Goal: Communication & Community: Answer question/provide support

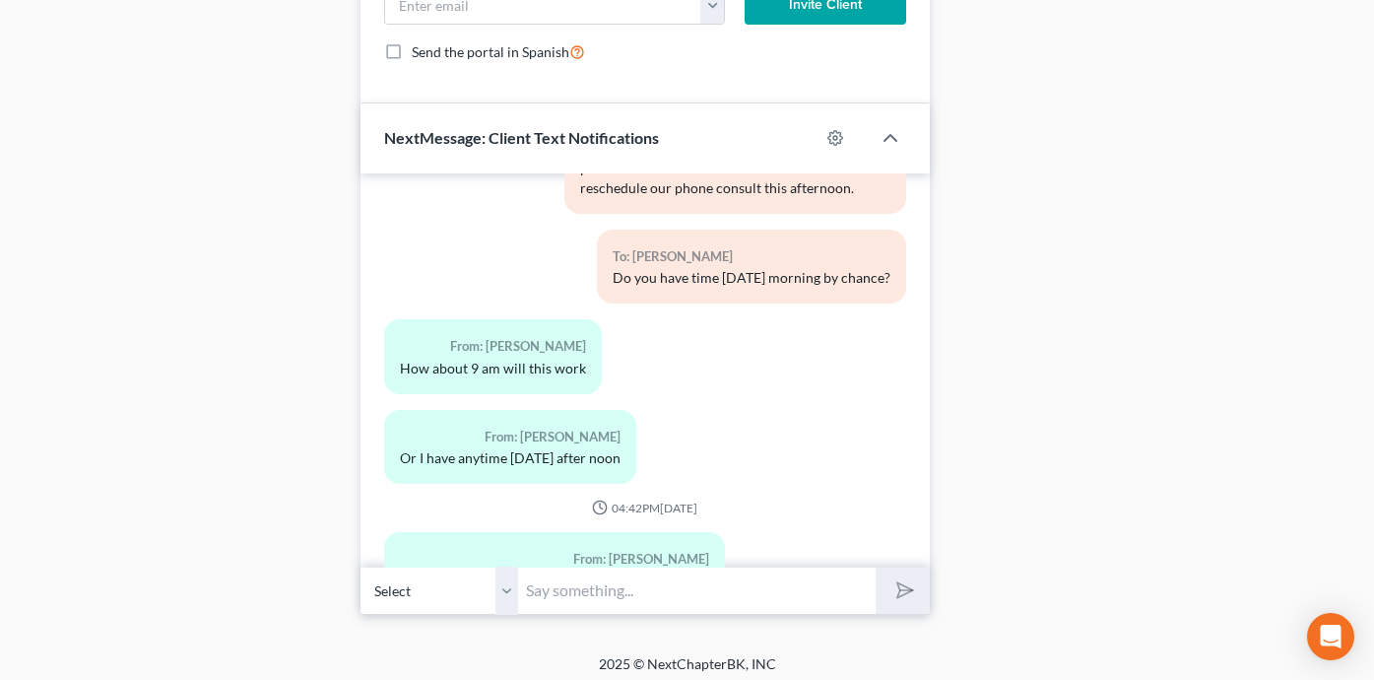
scroll to position [1667, 0]
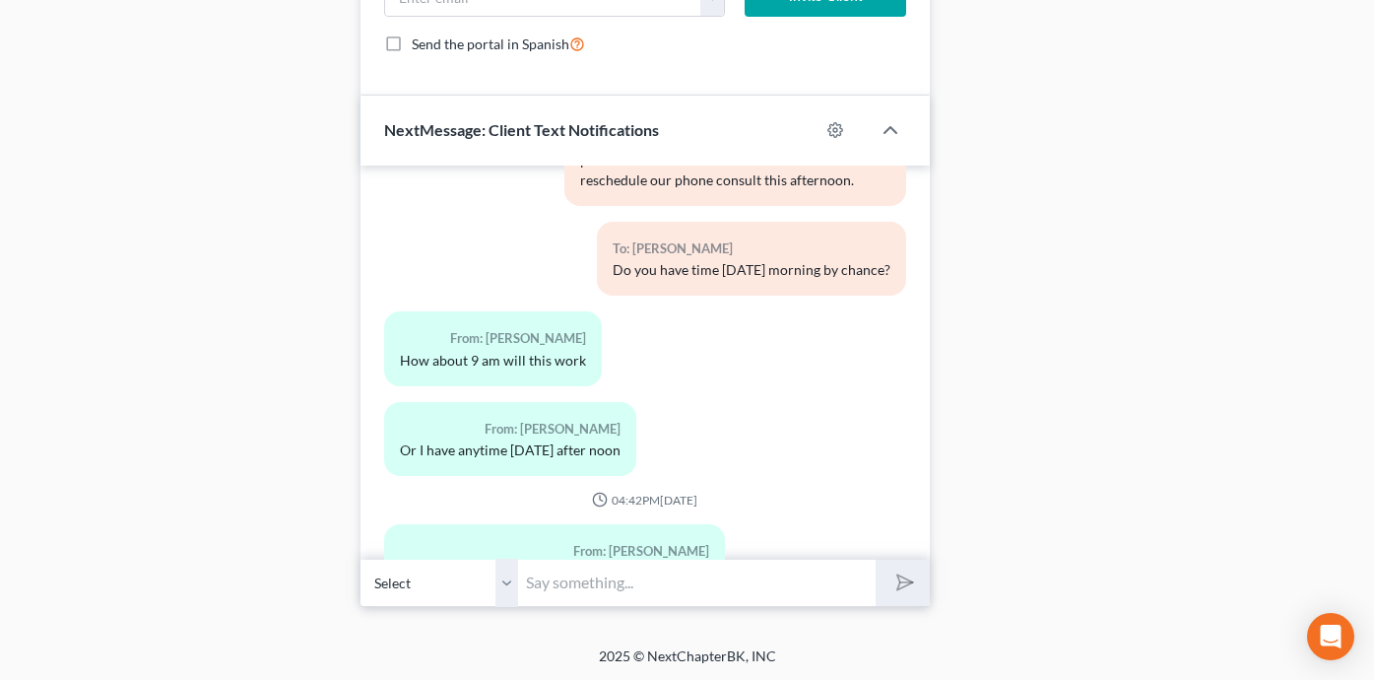
click at [620, 575] on input "text" at bounding box center [696, 582] width 357 height 48
type input "O"
drag, startPoint x: 577, startPoint y: 582, endPoint x: 506, endPoint y: 579, distance: 71.0
click at [506, 579] on div "Select +1 (515) 744-8239 - Lorie Chaplin +1 (515) 606-4842 - Lorie Chaplin +1 (…" at bounding box center [644, 582] width 569 height 46
click at [789, 581] on input "Would either 10:30am or noon" at bounding box center [696, 582] width 357 height 48
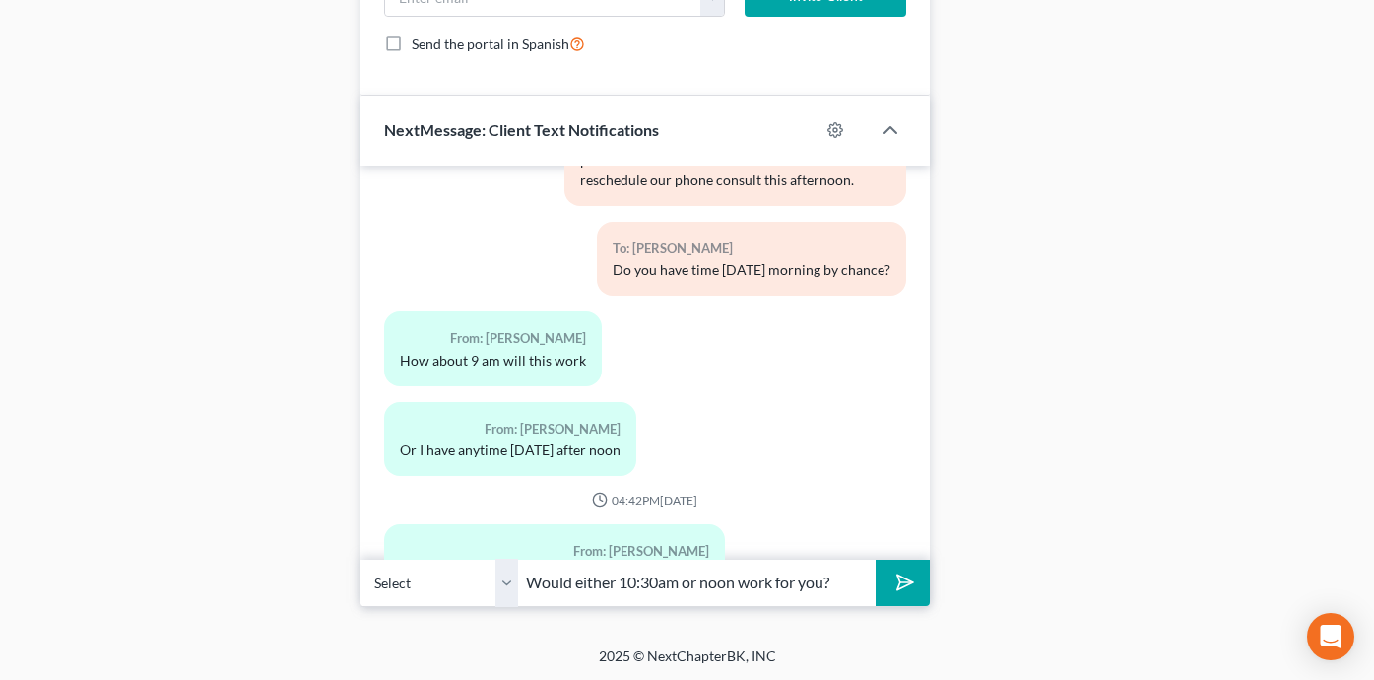
type input "Would either 10:30am or noon work for you?"
click at [876, 559] on button "submit" at bounding box center [903, 582] width 54 height 46
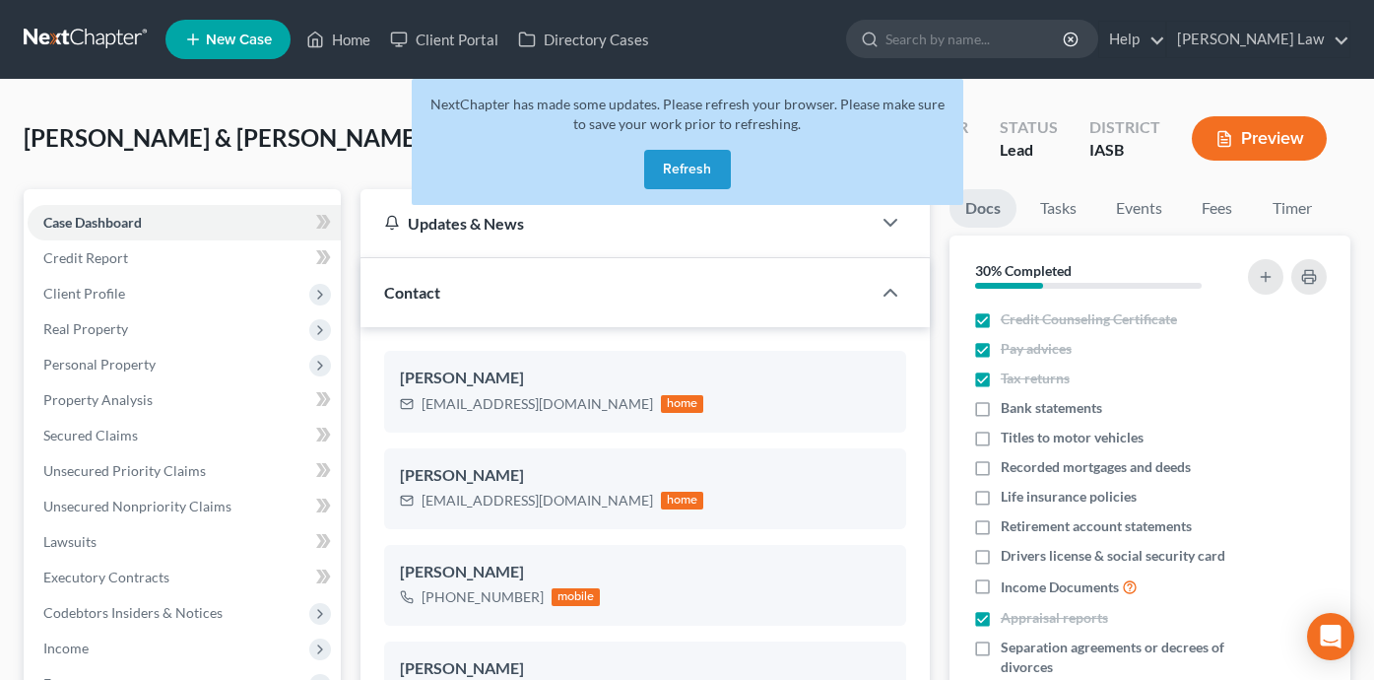
select select "0"
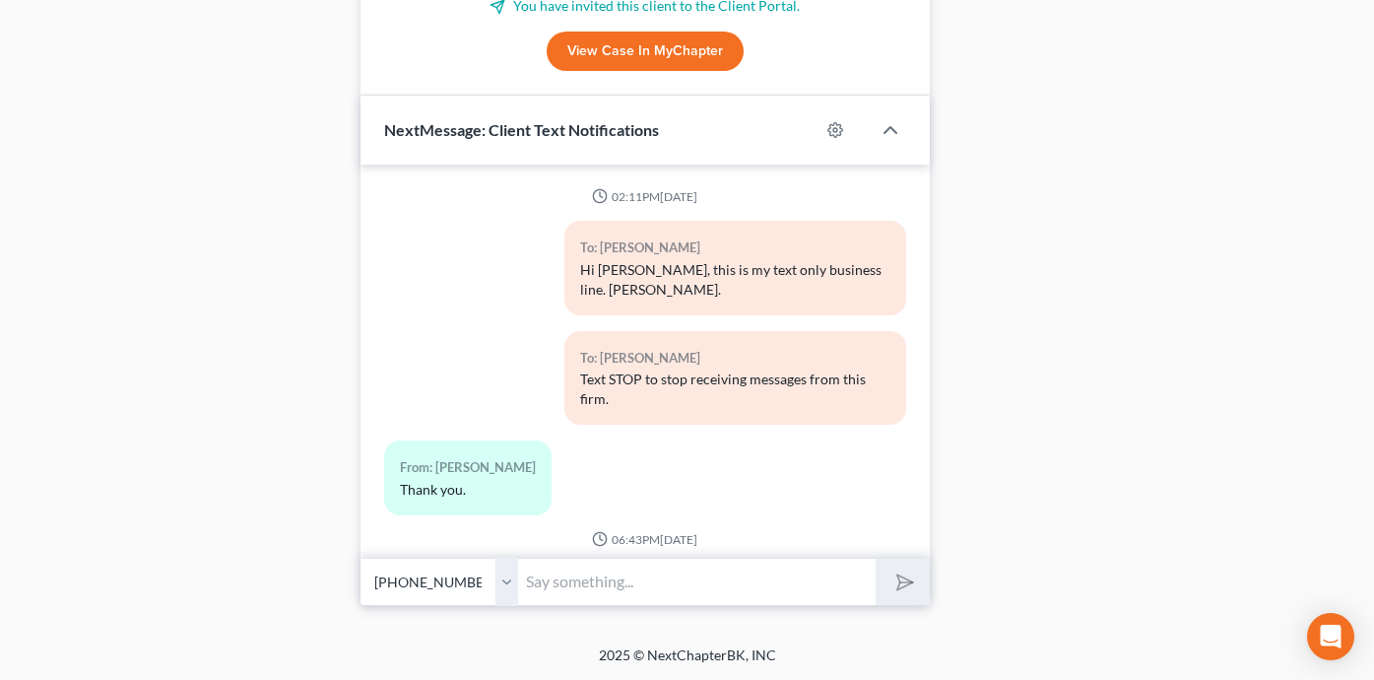
scroll to position [7195, 0]
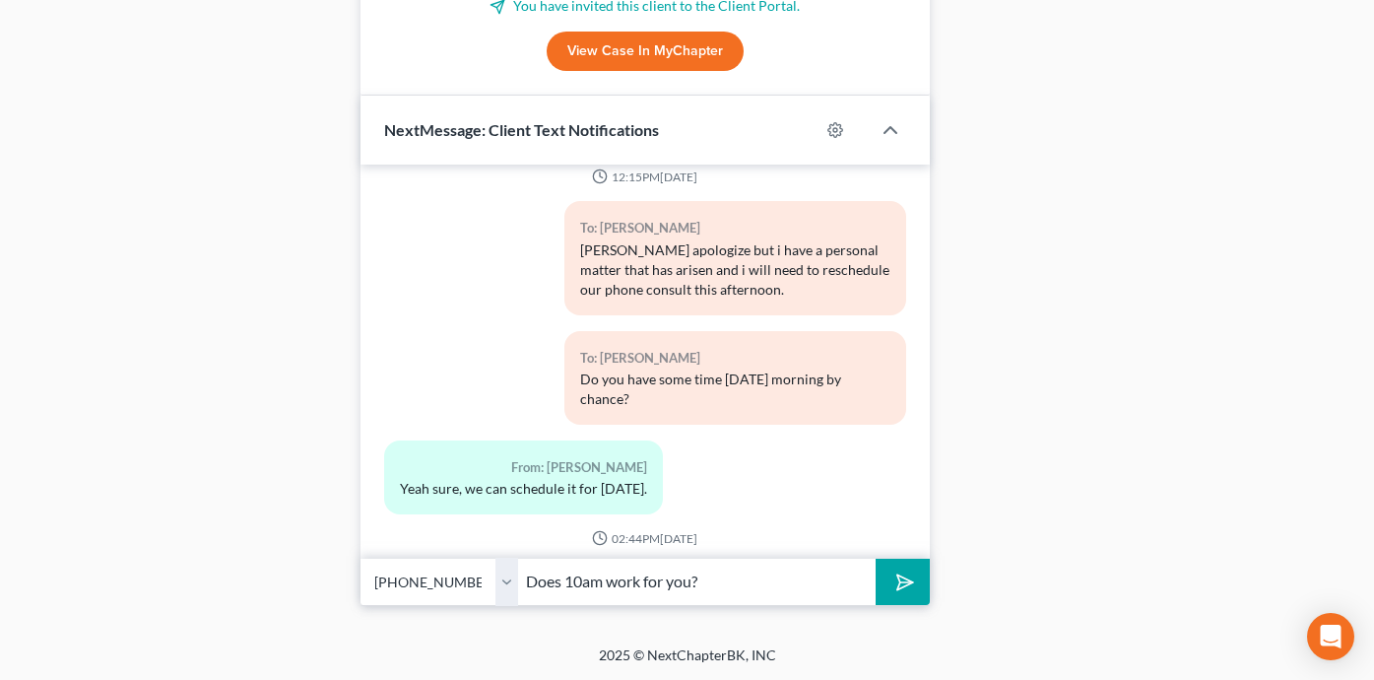
type input "Does 10am work for you?"
click at [876, 558] on button "submit" at bounding box center [903, 581] width 54 height 46
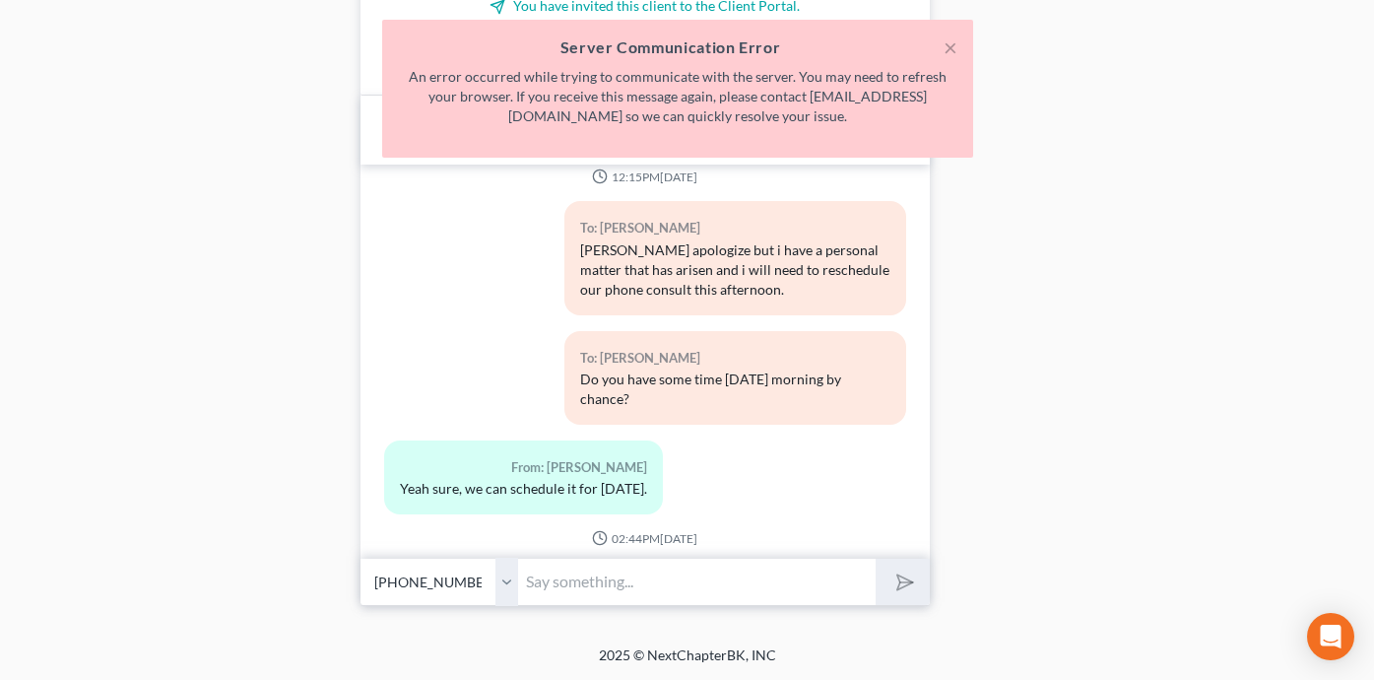
scroll to position [7337, 0]
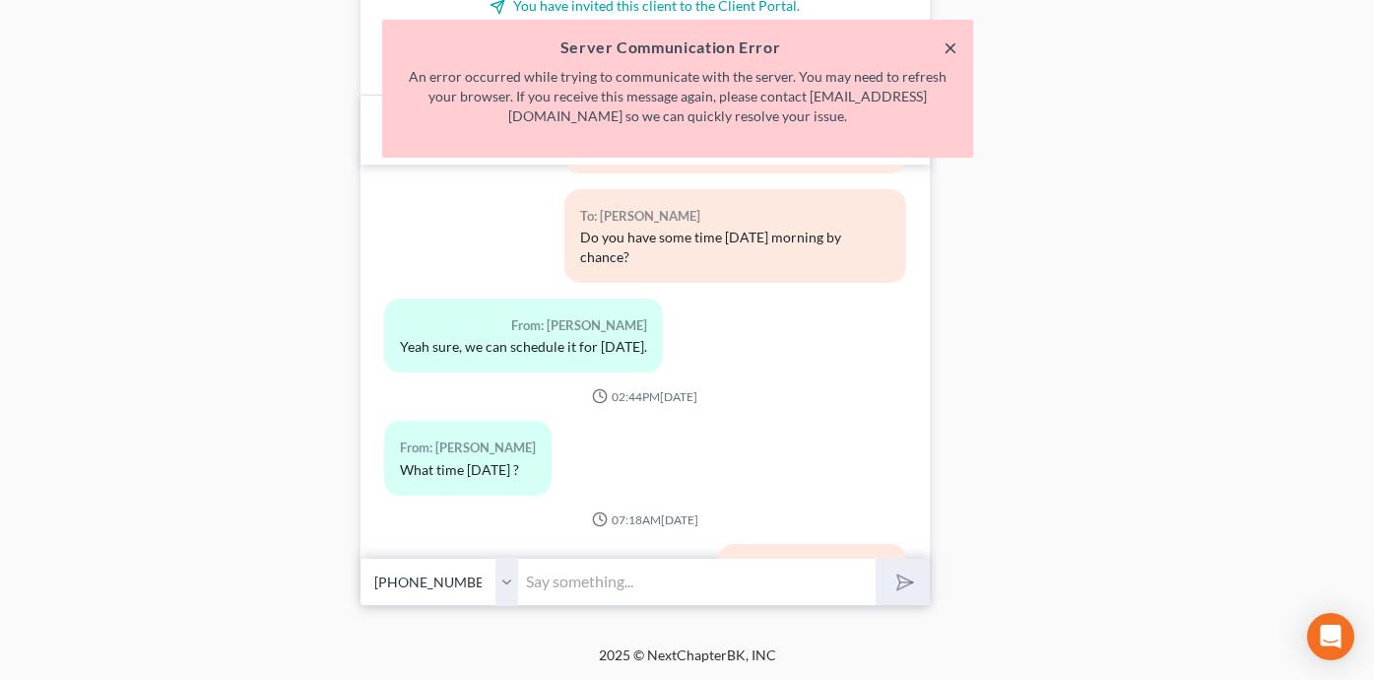
click at [952, 44] on button "×" at bounding box center [950, 47] width 14 height 24
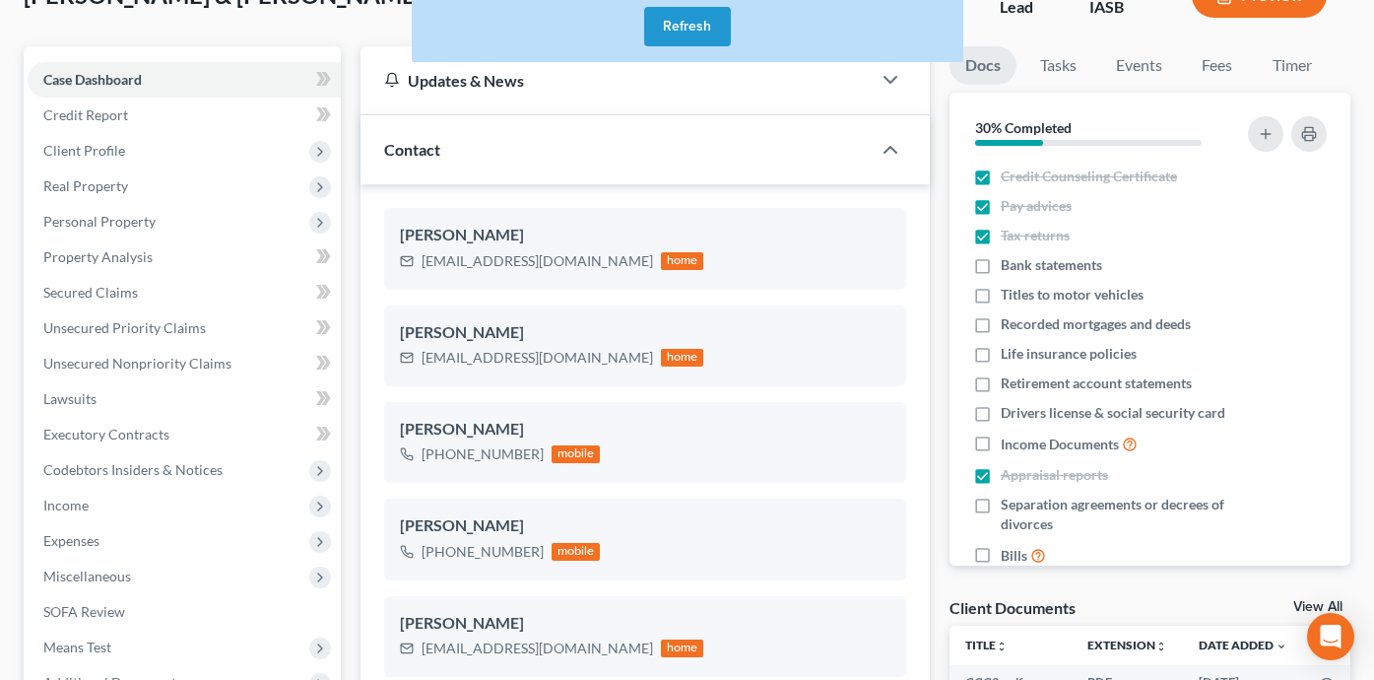
scroll to position [0, 0]
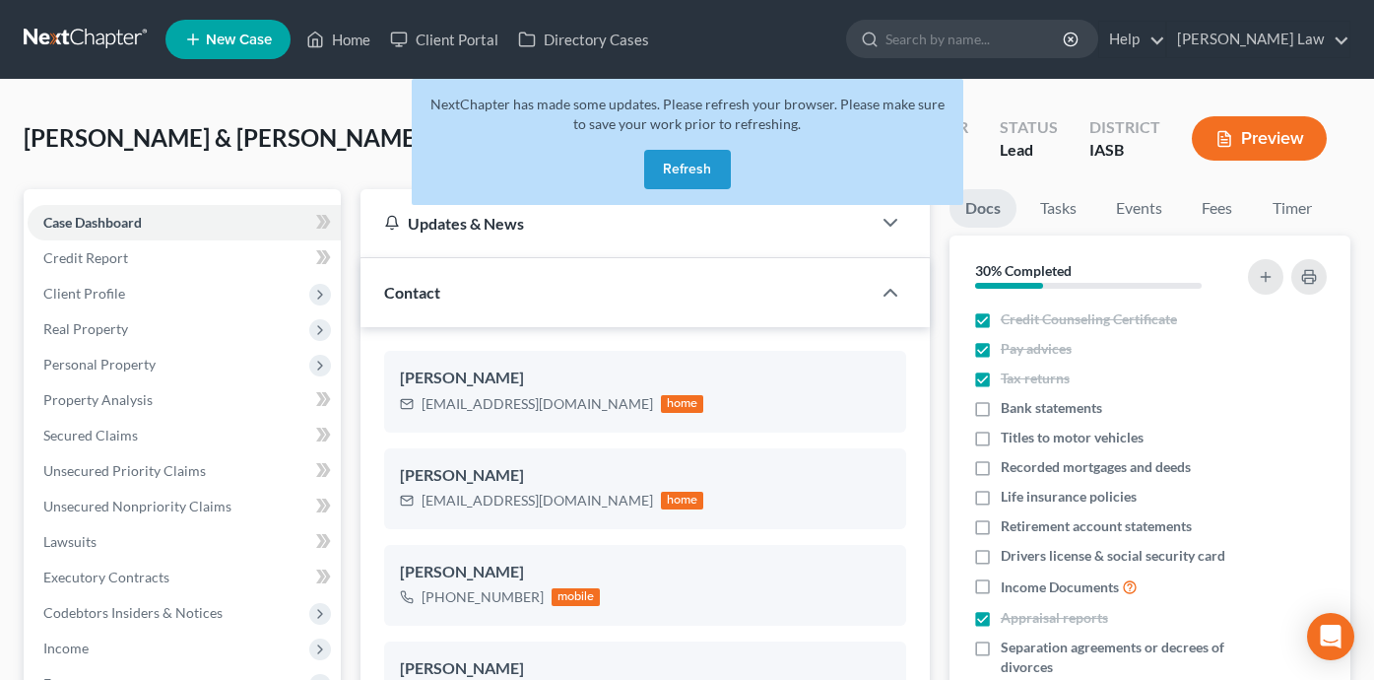
click at [697, 171] on button "Refresh" at bounding box center [687, 169] width 87 height 39
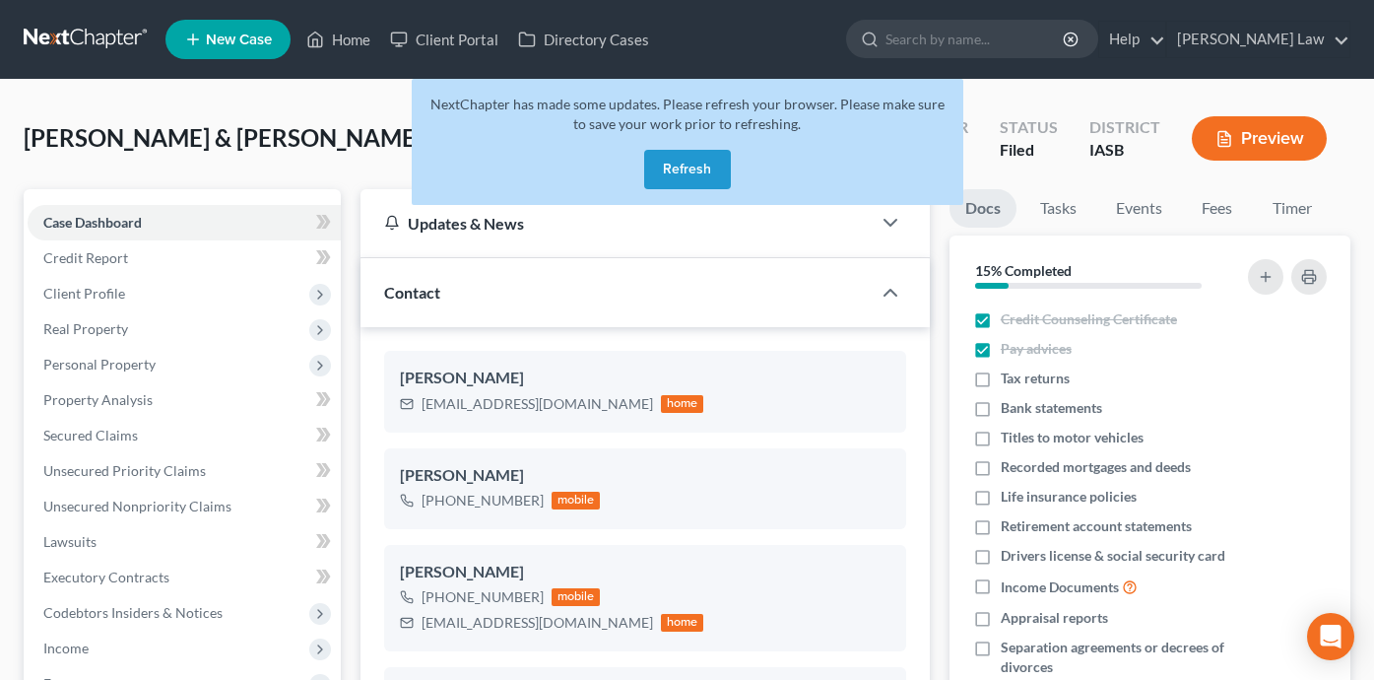
select select "0"
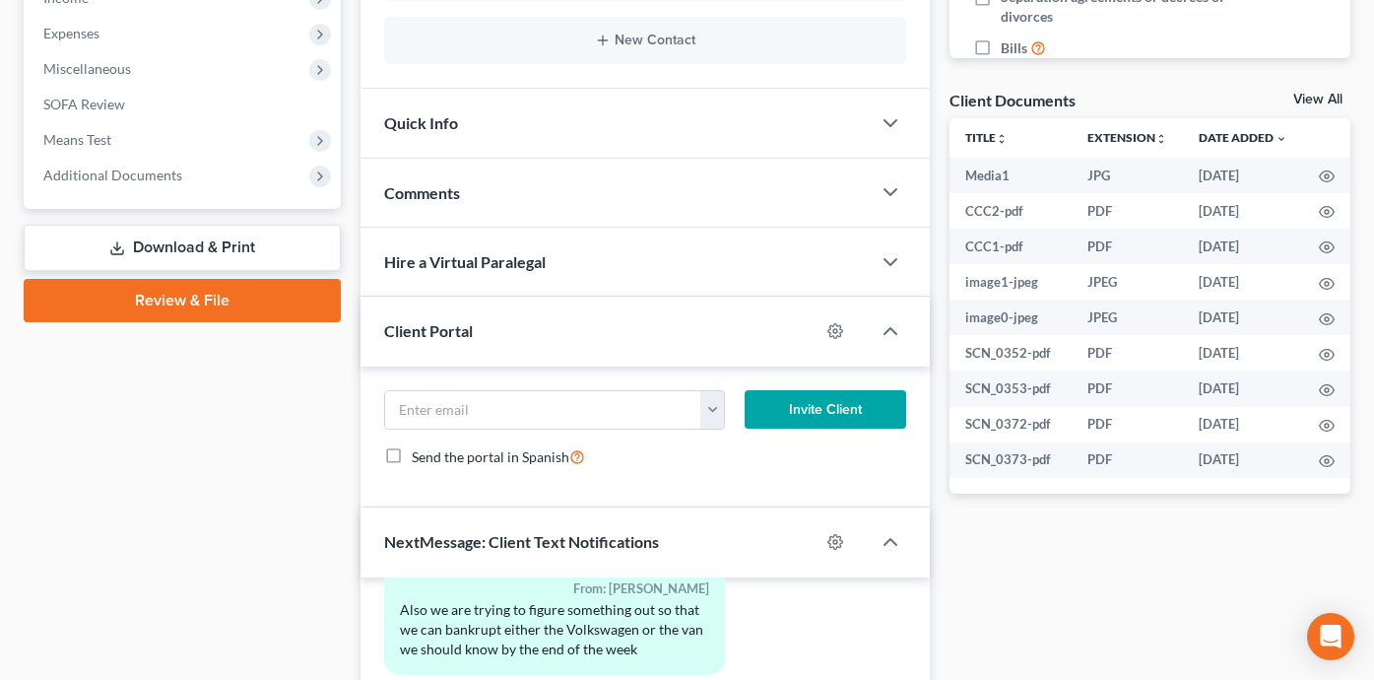
scroll to position [1062, 0]
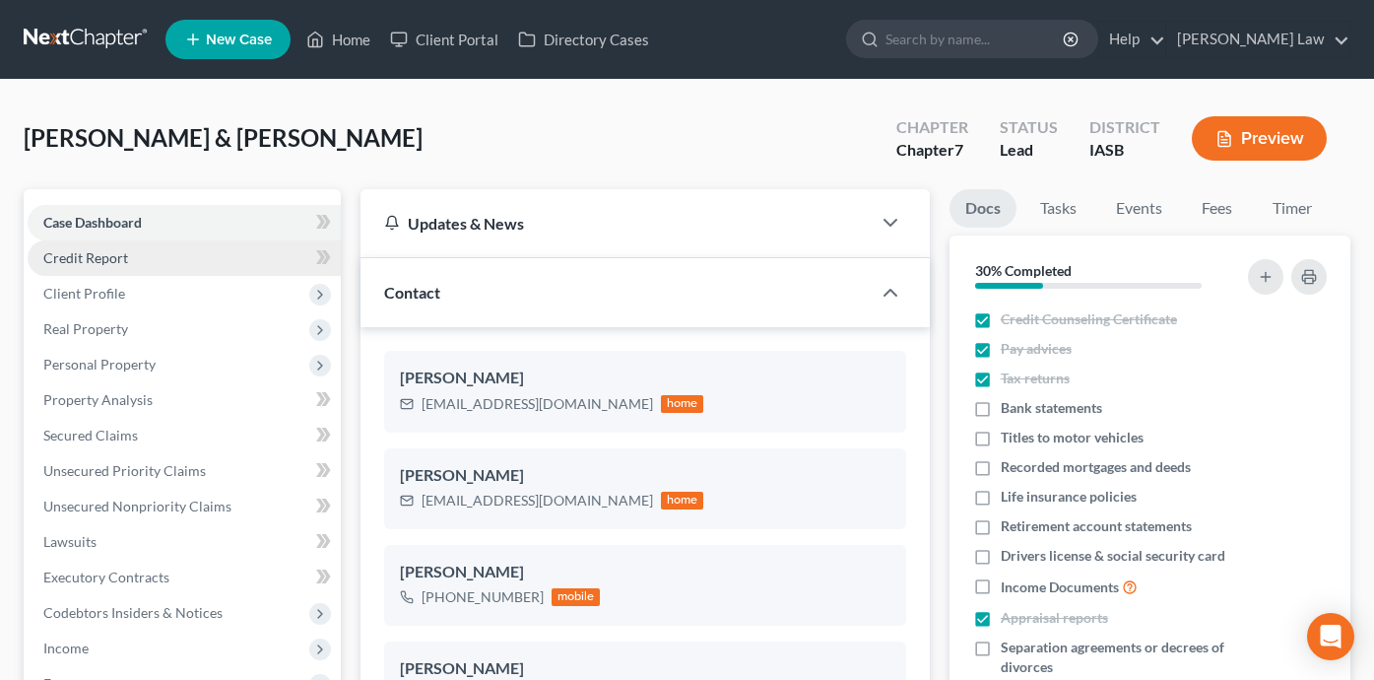
scroll to position [7337, 0]
click at [357, 38] on link "Home" at bounding box center [338, 39] width 84 height 35
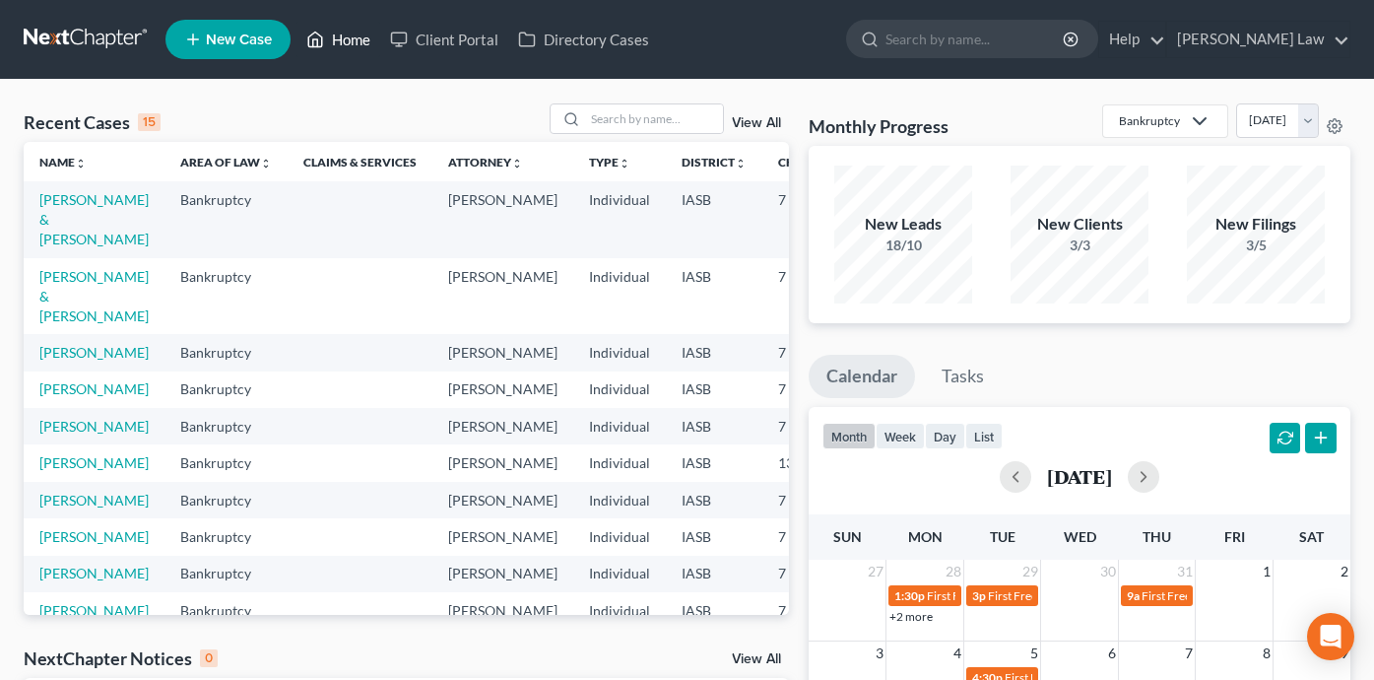
click at [347, 46] on link "Home" at bounding box center [338, 39] width 84 height 35
click at [670, 125] on input "search" at bounding box center [654, 118] width 138 height 29
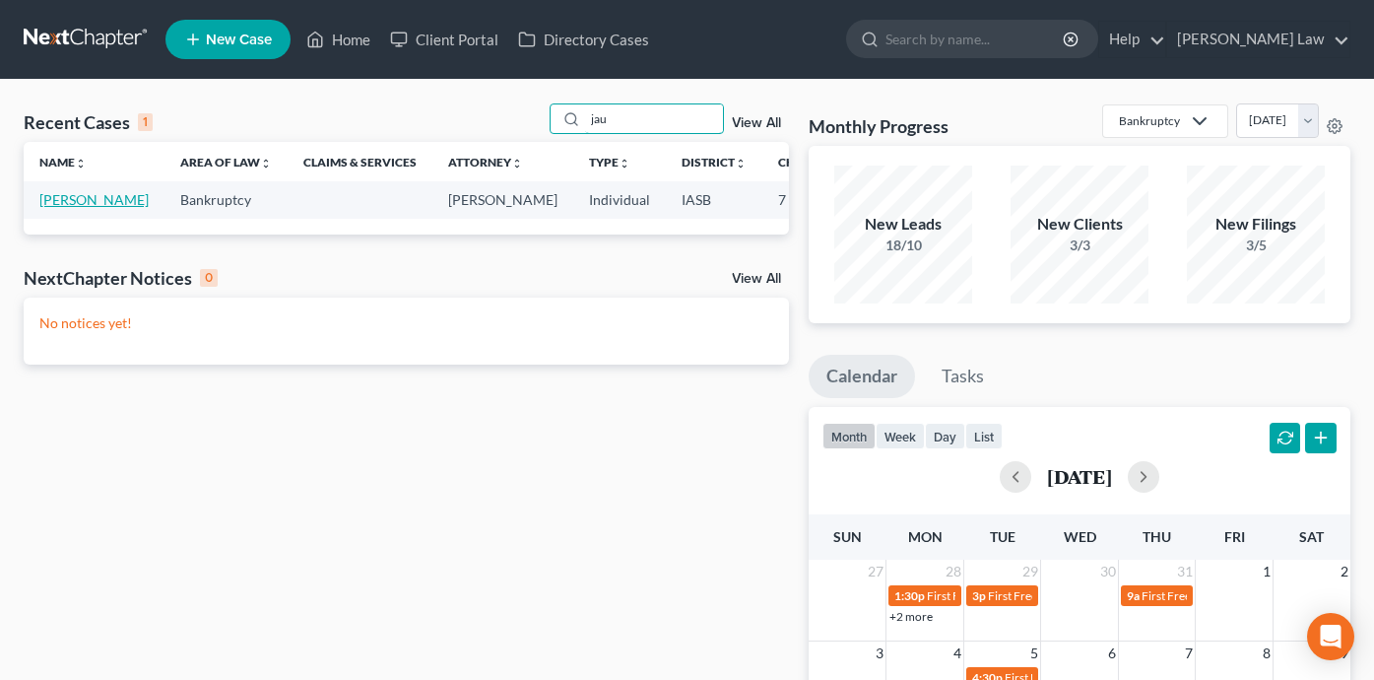
type input "jau"
click at [74, 208] on link "Bannister, Jaun-Paul" at bounding box center [93, 199] width 109 height 17
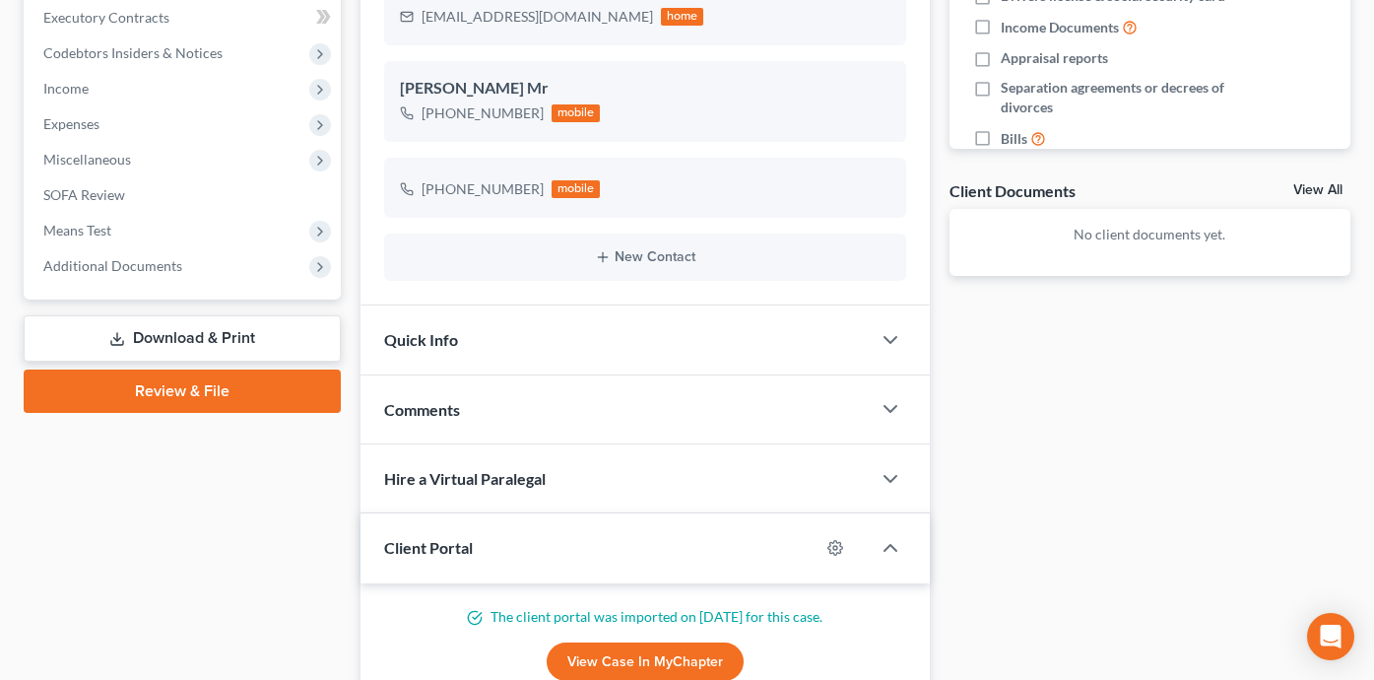
scroll to position [728, 0]
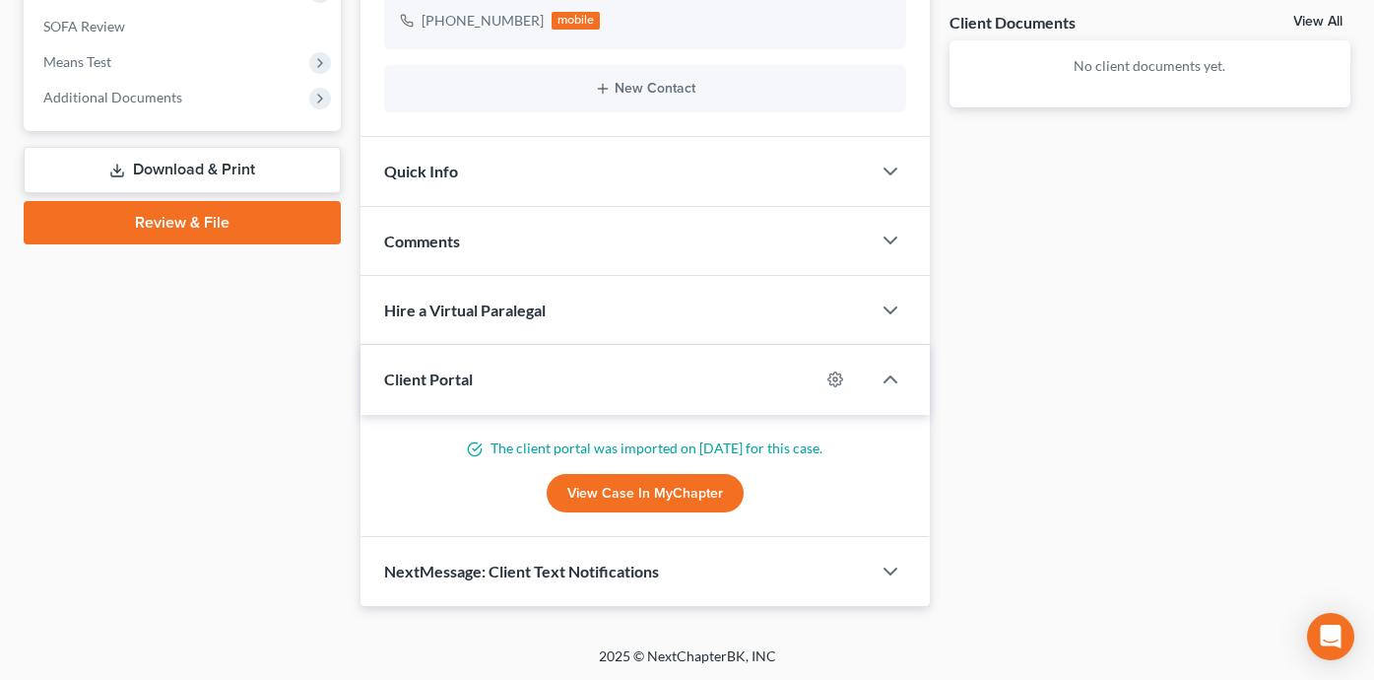
click at [754, 572] on div "NextMessage: Client Text Notifications" at bounding box center [615, 571] width 510 height 68
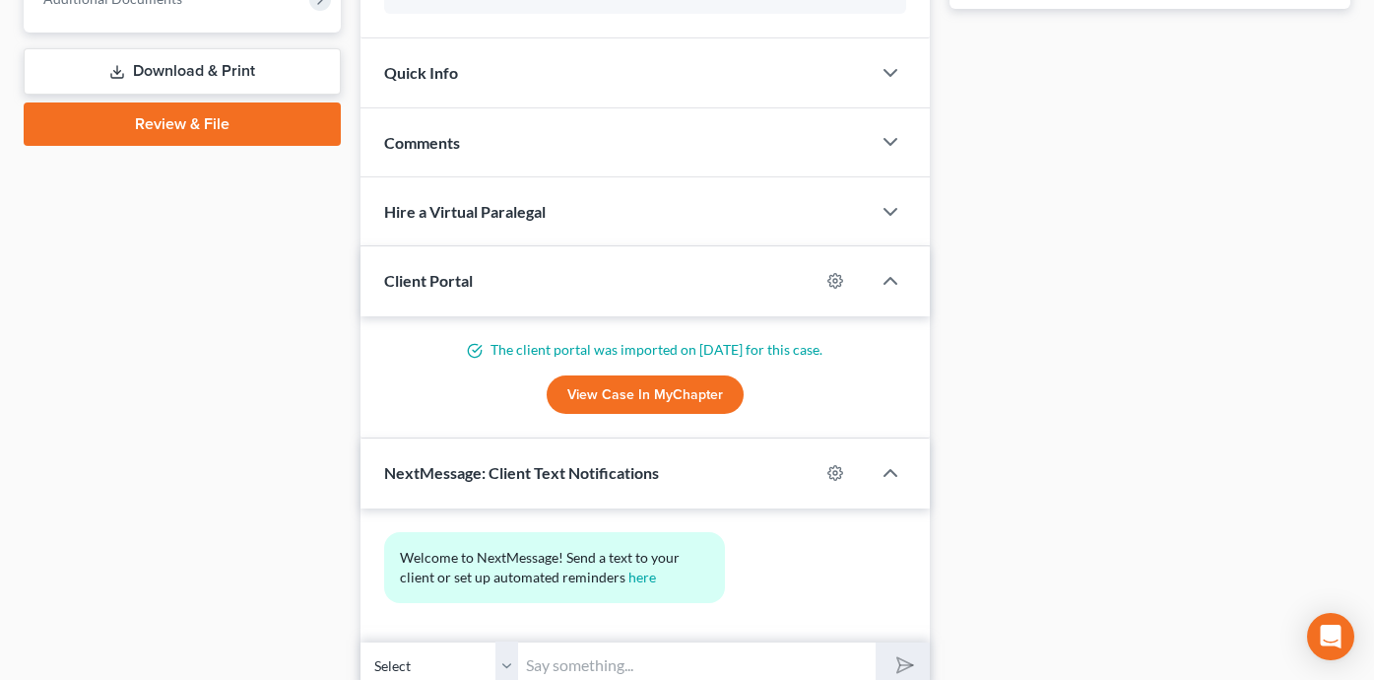
scroll to position [909, 0]
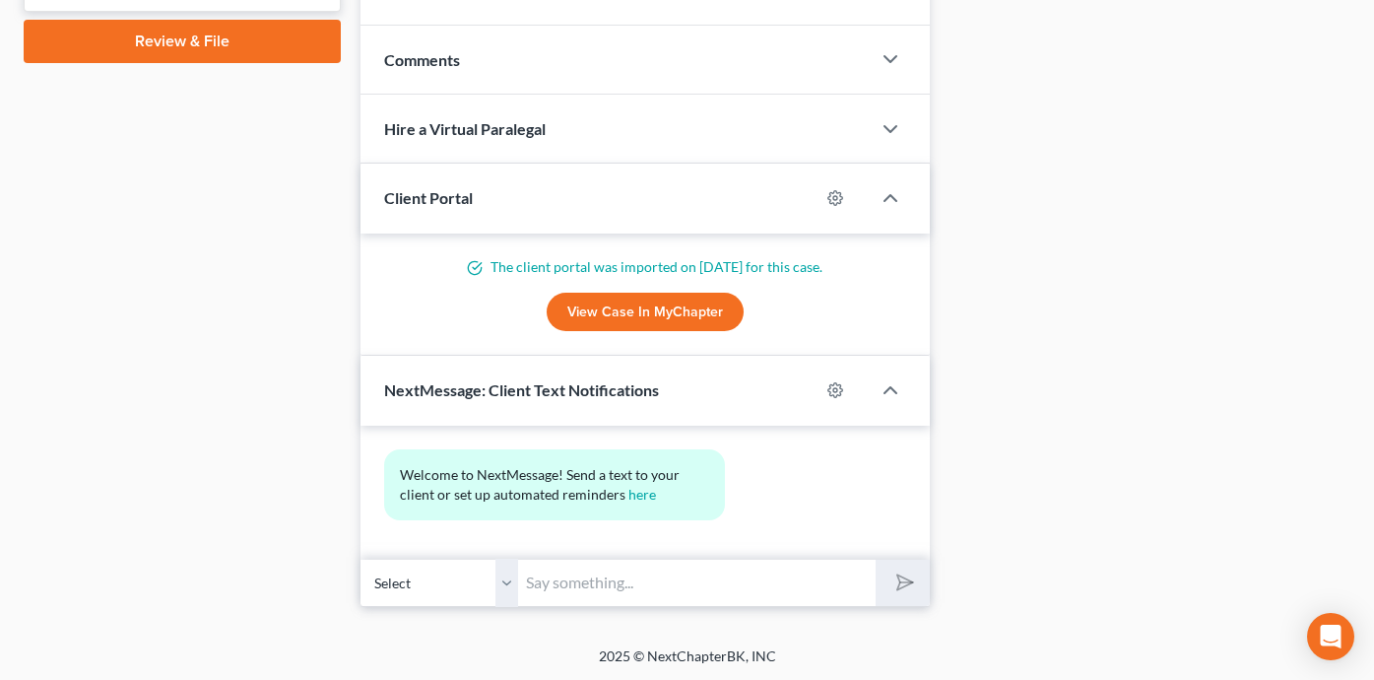
click at [841, 374] on div at bounding box center [844, 390] width 51 height 32
click at [829, 394] on icon "button" at bounding box center [835, 390] width 16 height 16
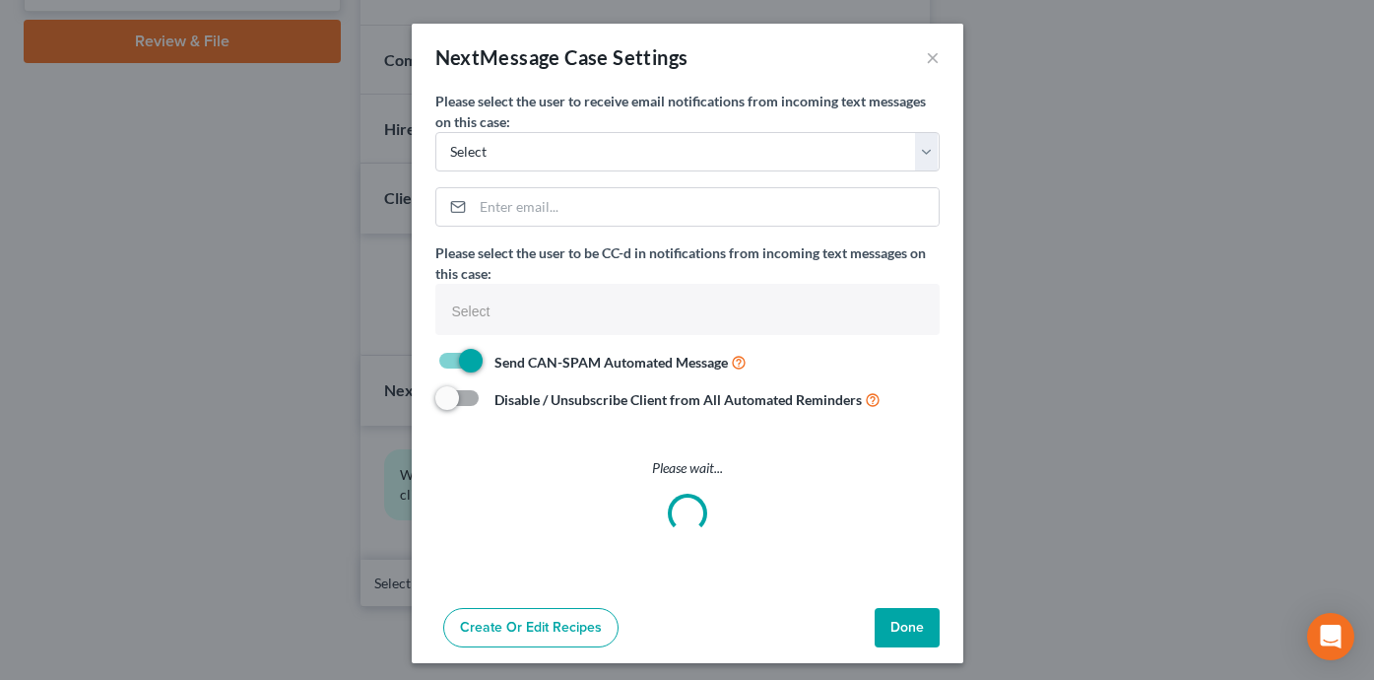
select select
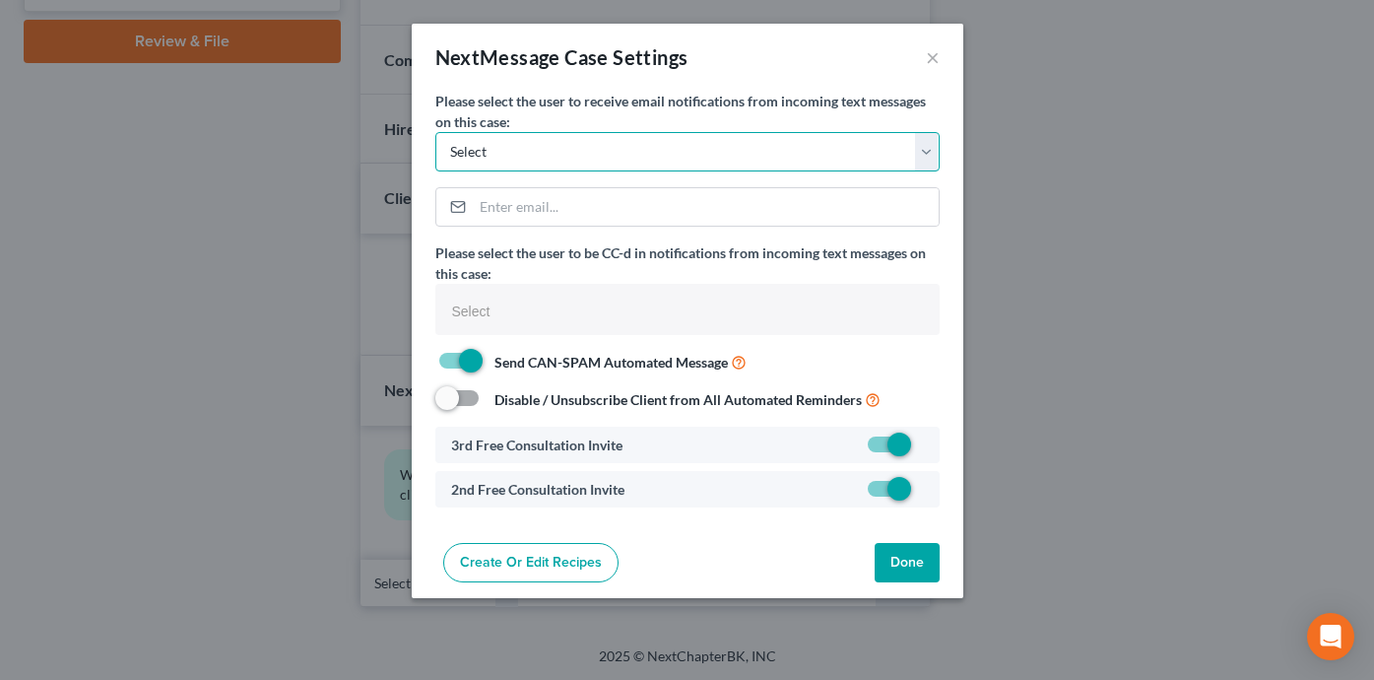
click at [692, 134] on select "Select shane@shanezismanlaw.com erin@shanezismanlaw.com maria.zismanlaw@gmail.c…" at bounding box center [687, 151] width 504 height 39
select select "0"
click at [903, 562] on button "Done" at bounding box center [907, 562] width 65 height 39
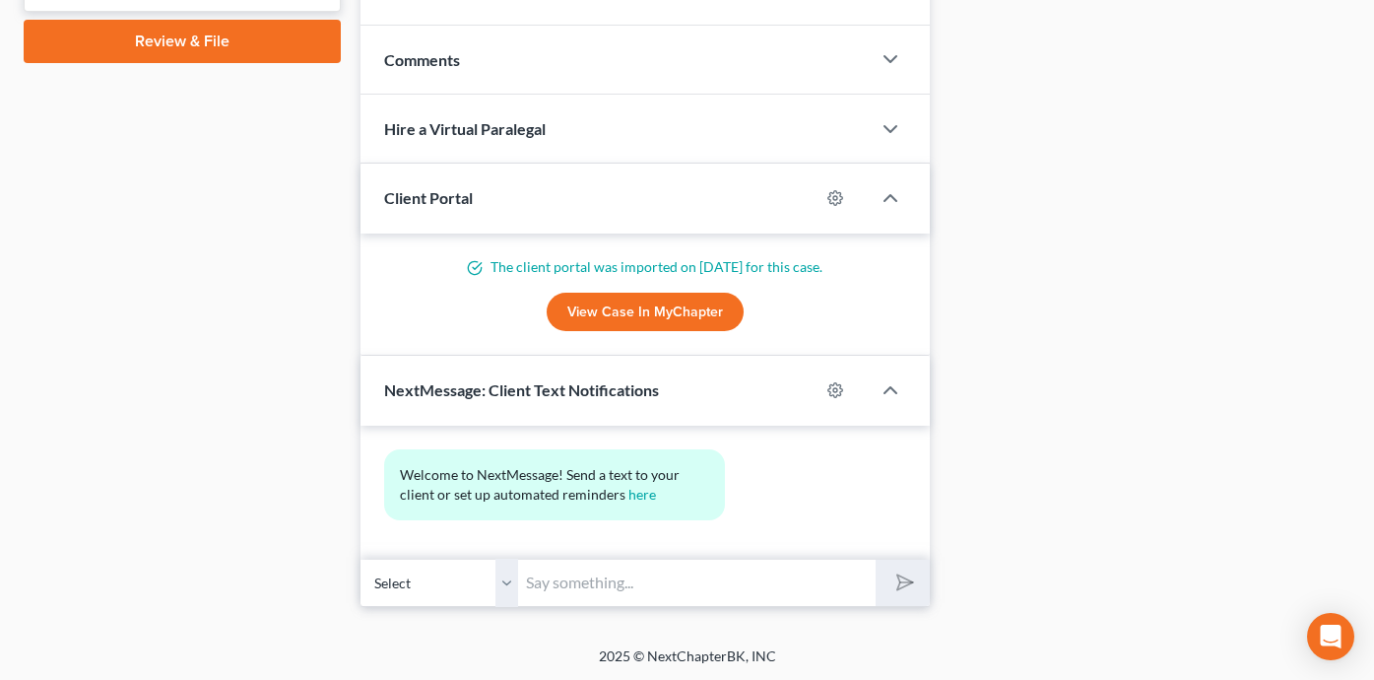
click at [703, 572] on input "text" at bounding box center [696, 582] width 357 height 48
type input "Good morning, Jaun. Maria has advised that she reached out to you to reschedule…"
click at [876, 559] on button "submit" at bounding box center [903, 582] width 54 height 46
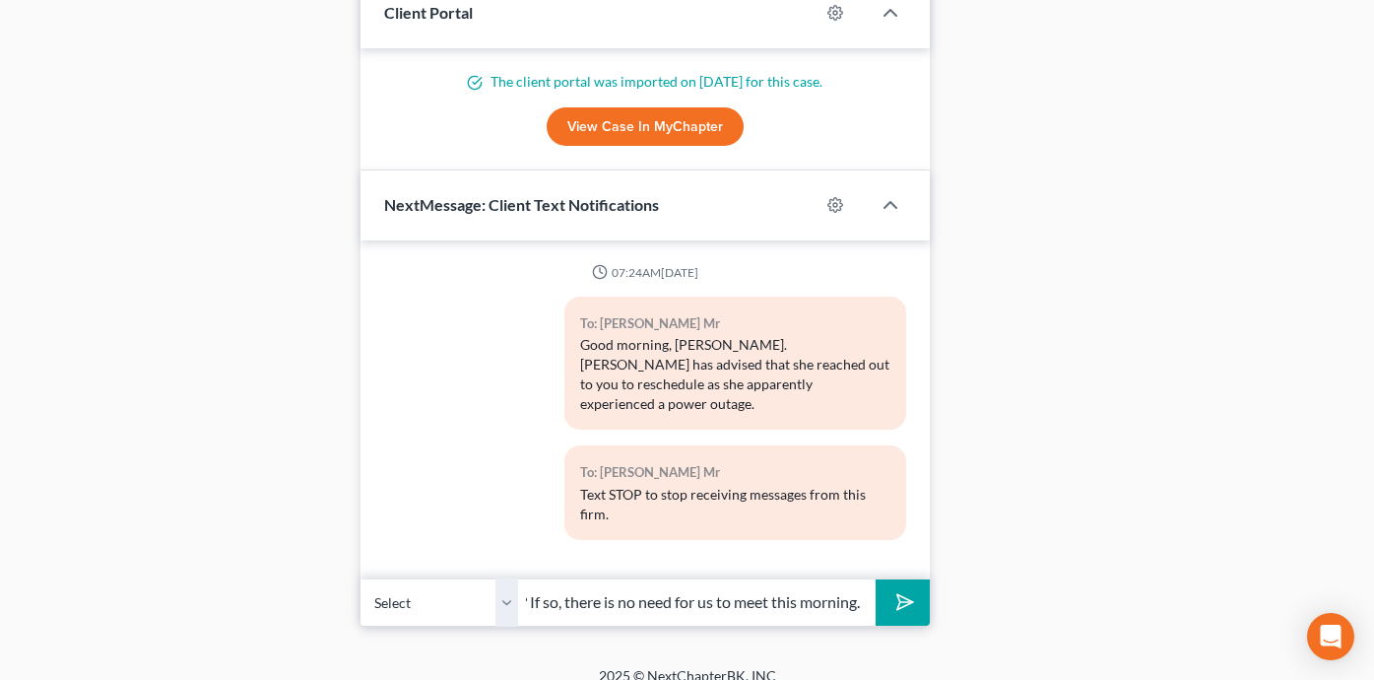
scroll to position [0, 222]
type input "Can you confirm this is correct? If so, there is no need for us to meet this mo…"
click at [876, 579] on button "submit" at bounding box center [903, 602] width 54 height 46
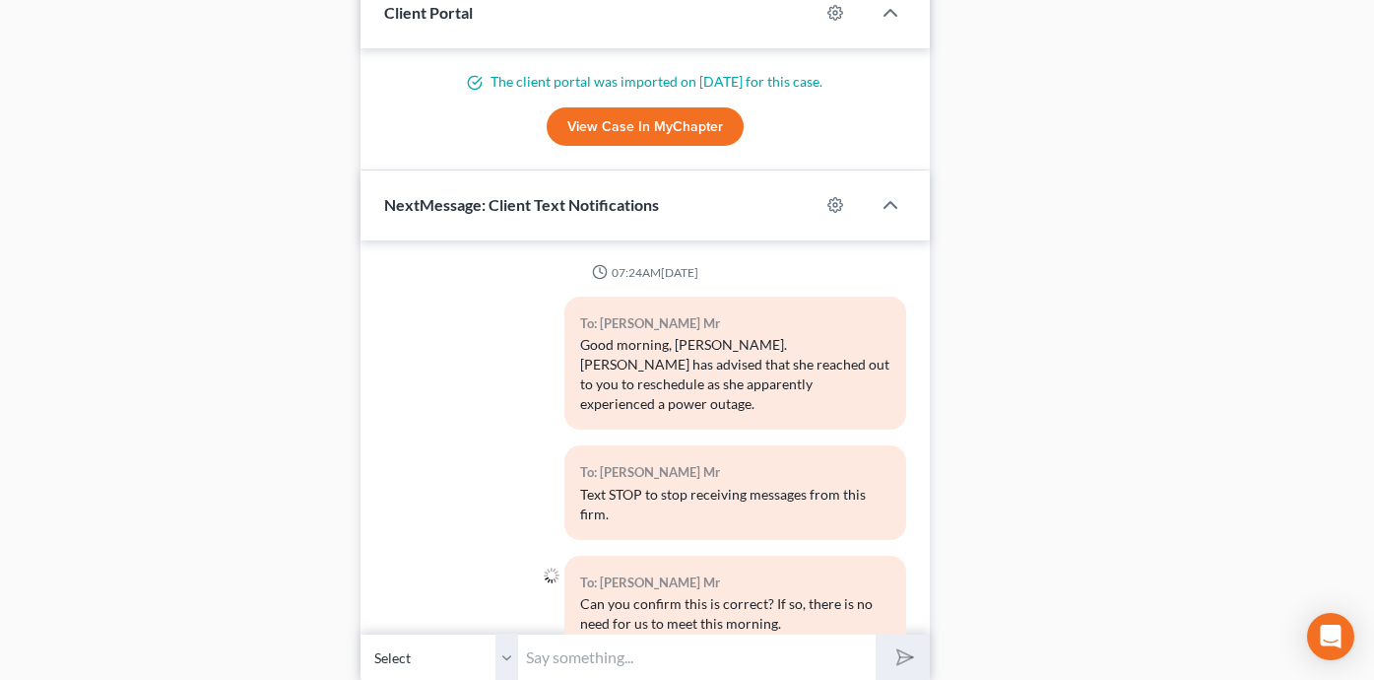
scroll to position [34, 0]
